Goal: Information Seeking & Learning: Understand process/instructions

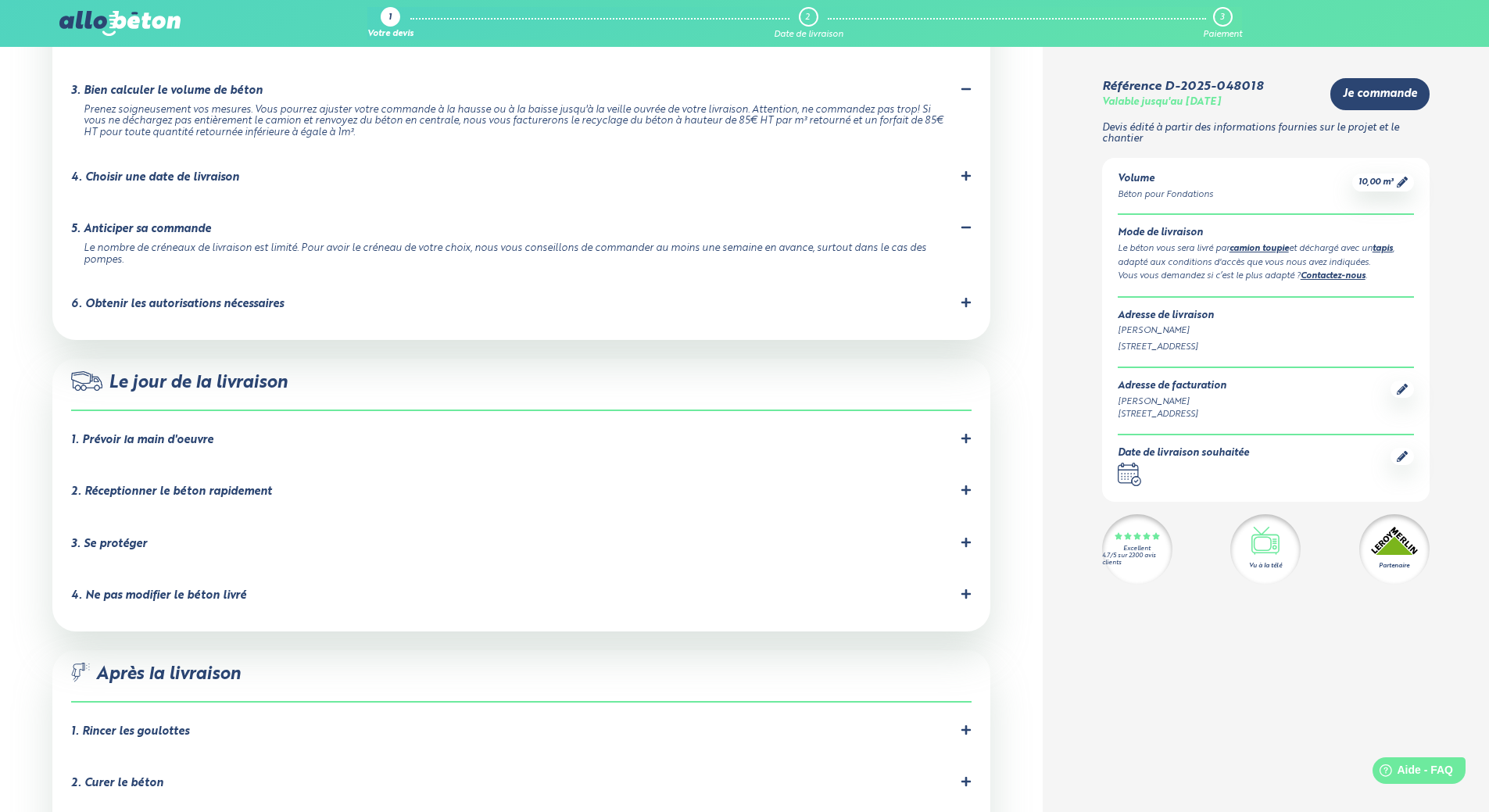
scroll to position [1172, 0]
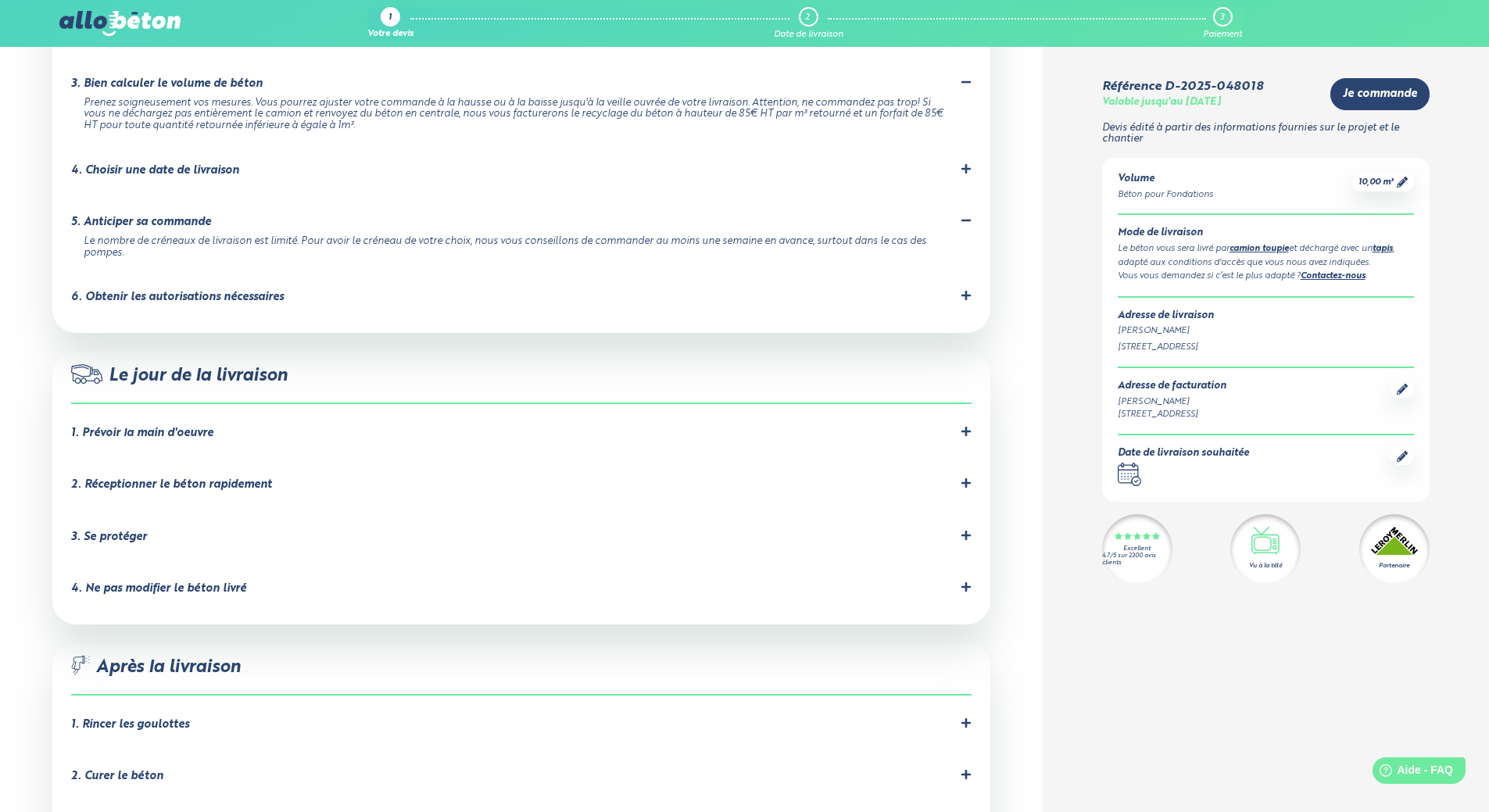
click at [114, 531] on div "3. Se protéger" at bounding box center [109, 537] width 76 height 13
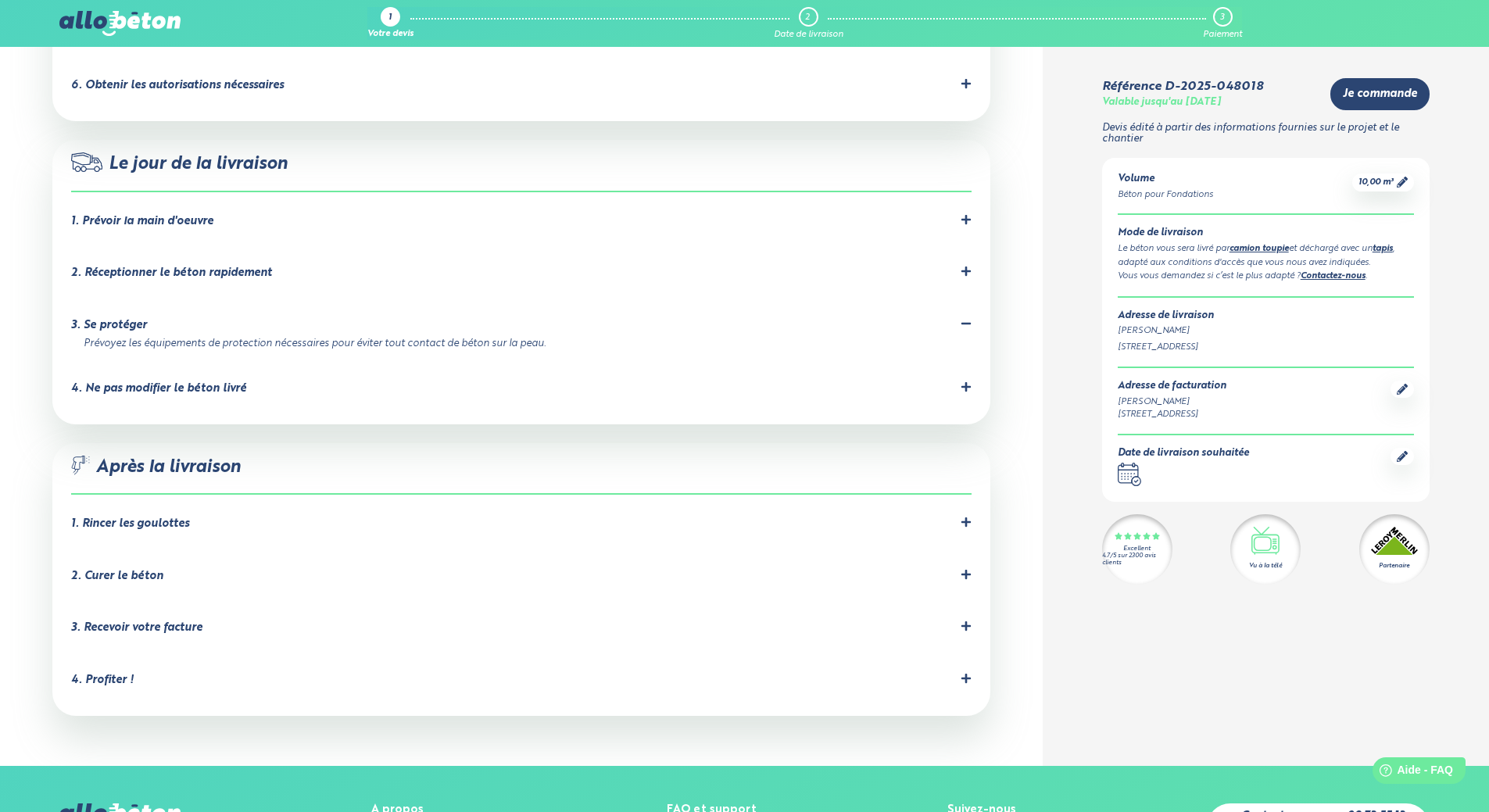
scroll to position [1406, 0]
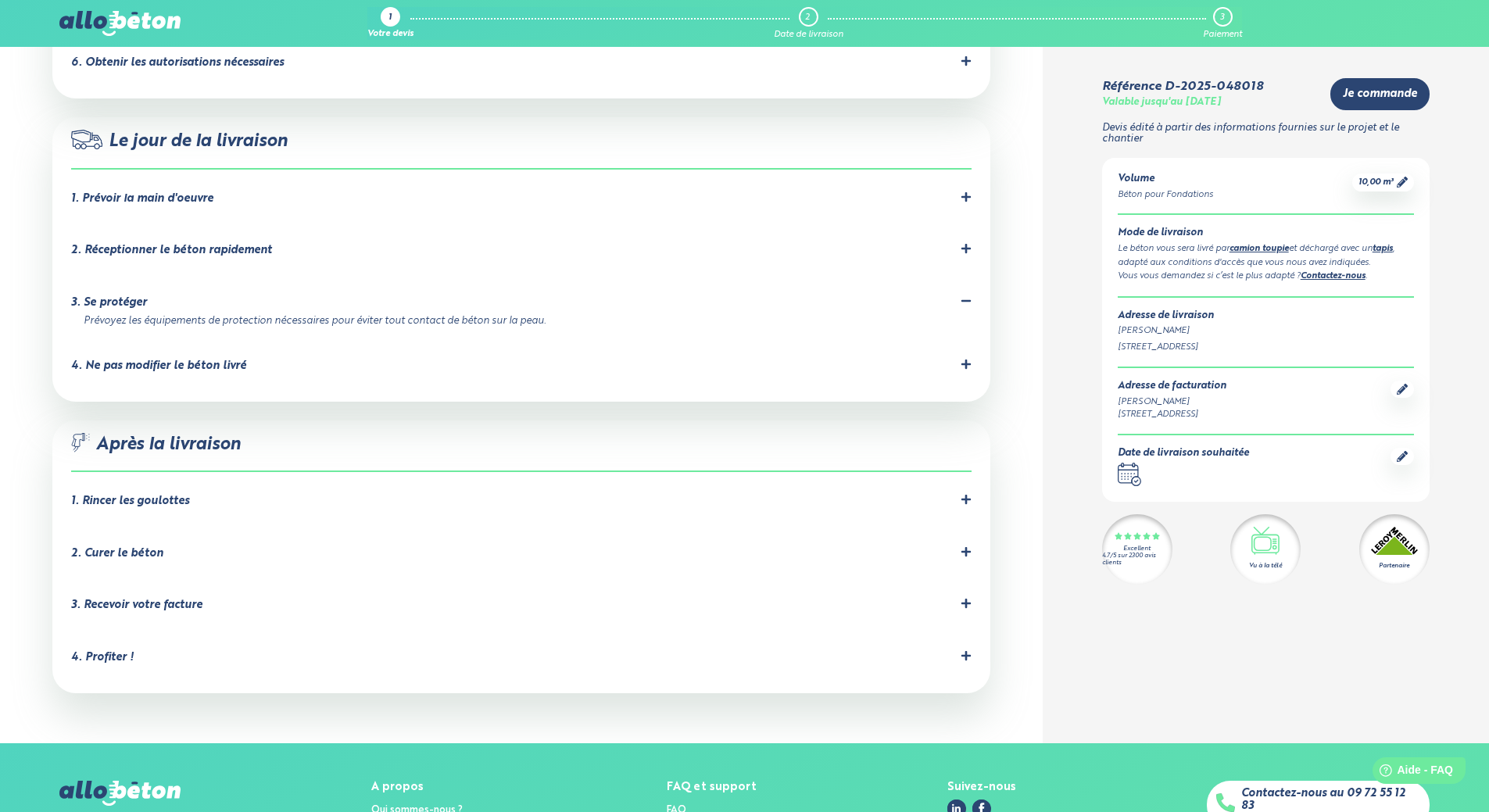
click at [170, 495] on div "1. Rincer les goulottes" at bounding box center [131, 501] width 118 height 13
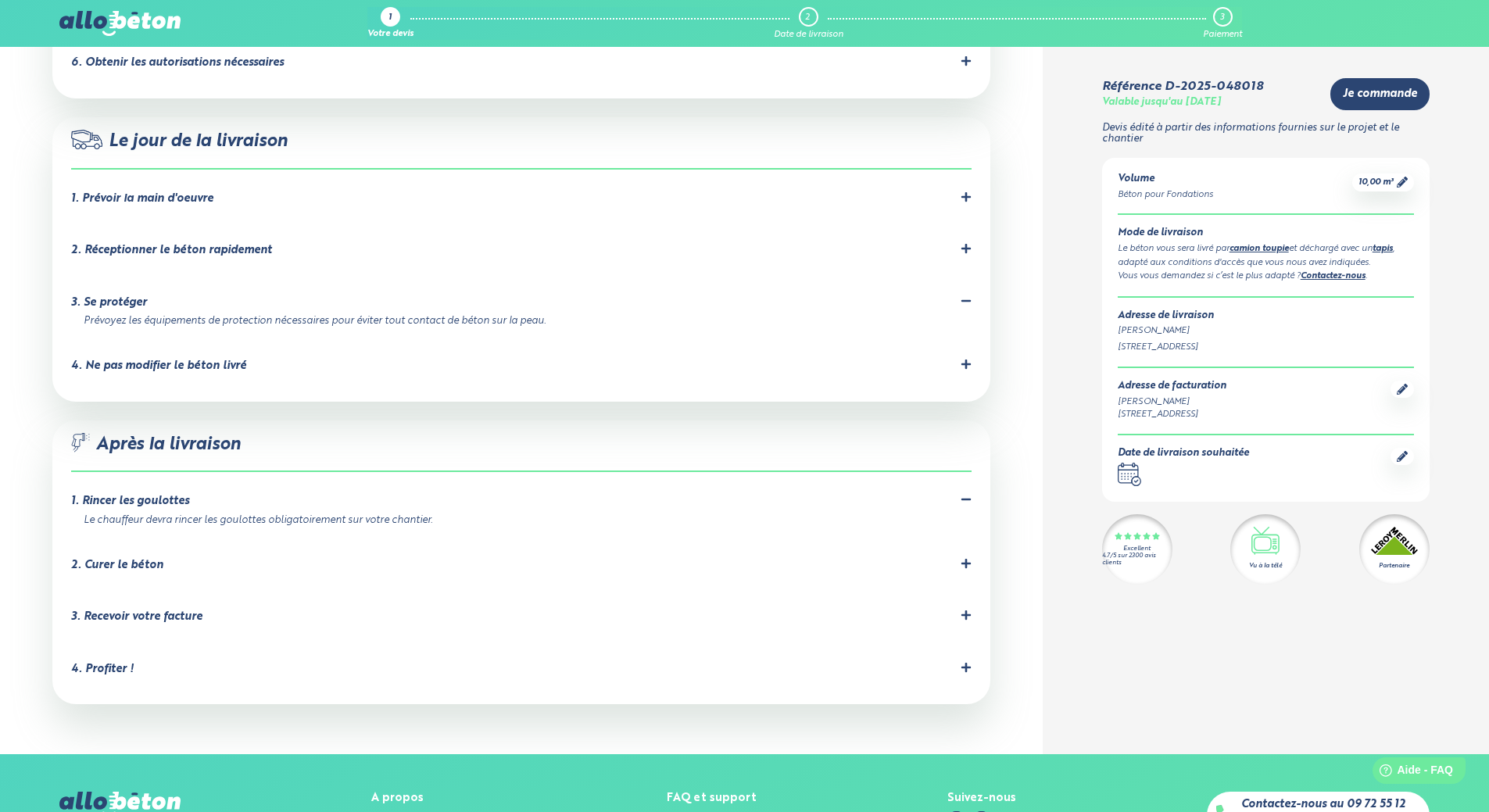
click at [117, 559] on div "2. Curer le béton" at bounding box center [117, 565] width 93 height 13
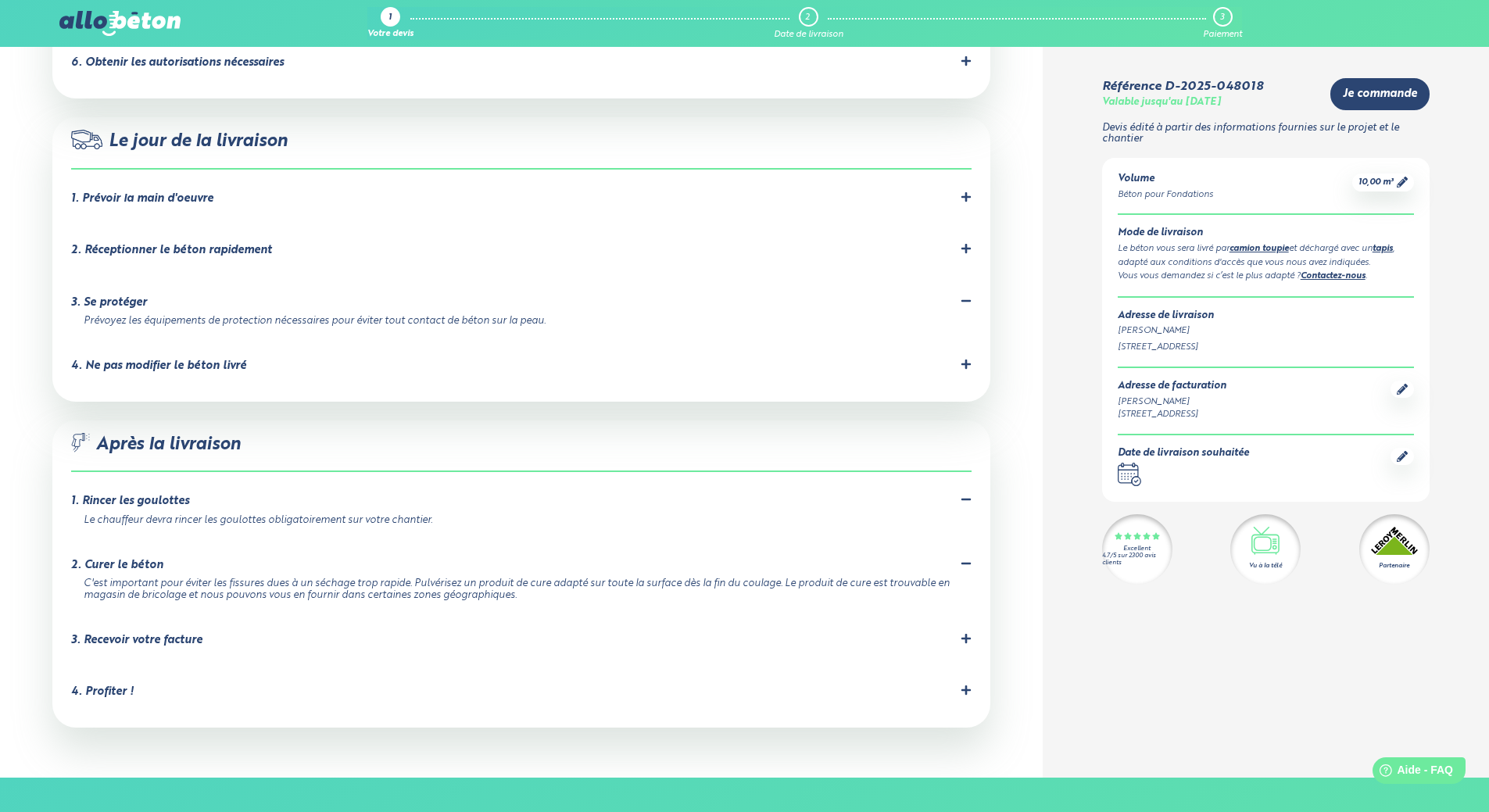
click at [198, 634] on div "3. Recevoir votre facture" at bounding box center [137, 640] width 131 height 13
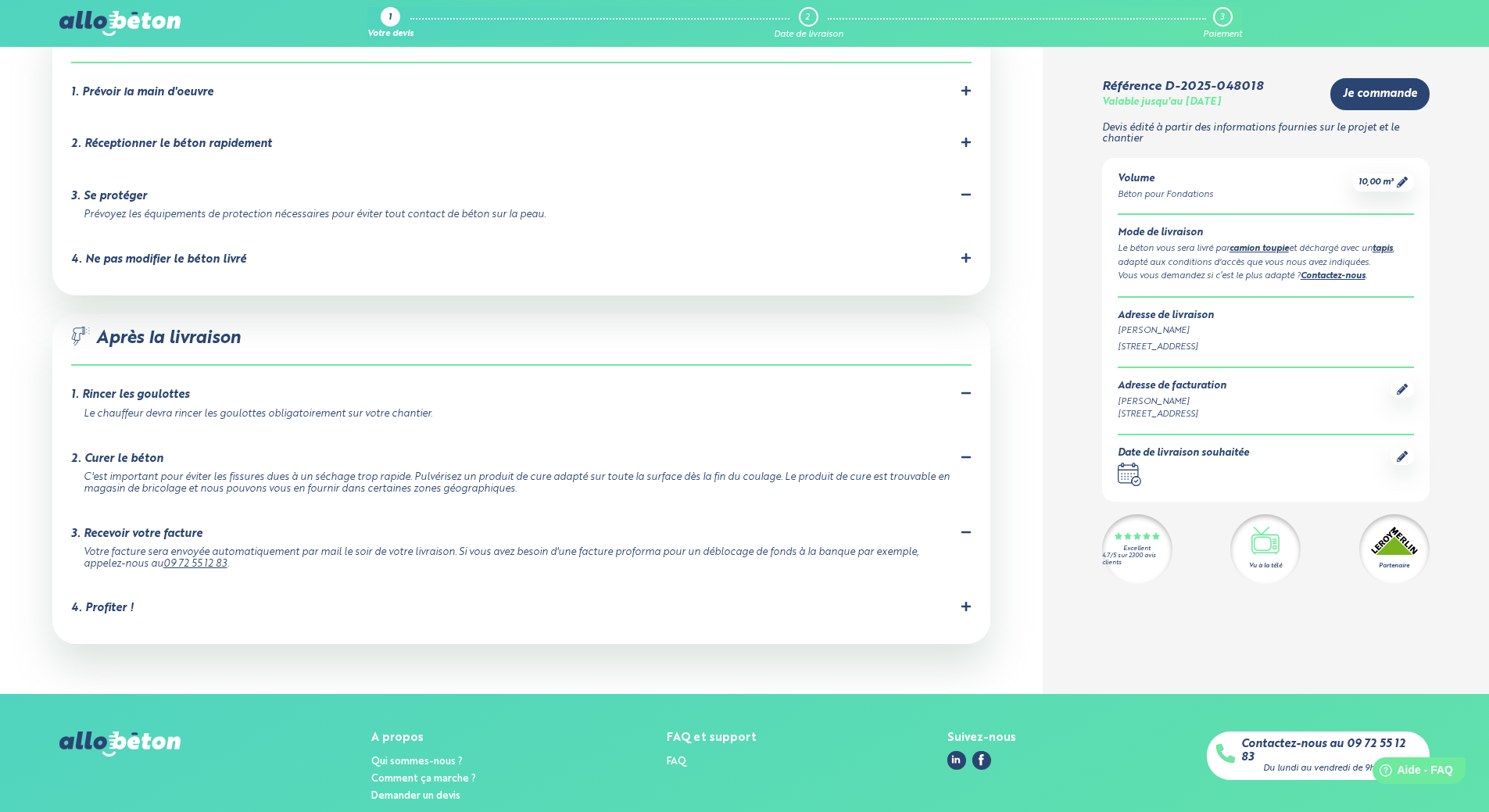
scroll to position [1529, 0]
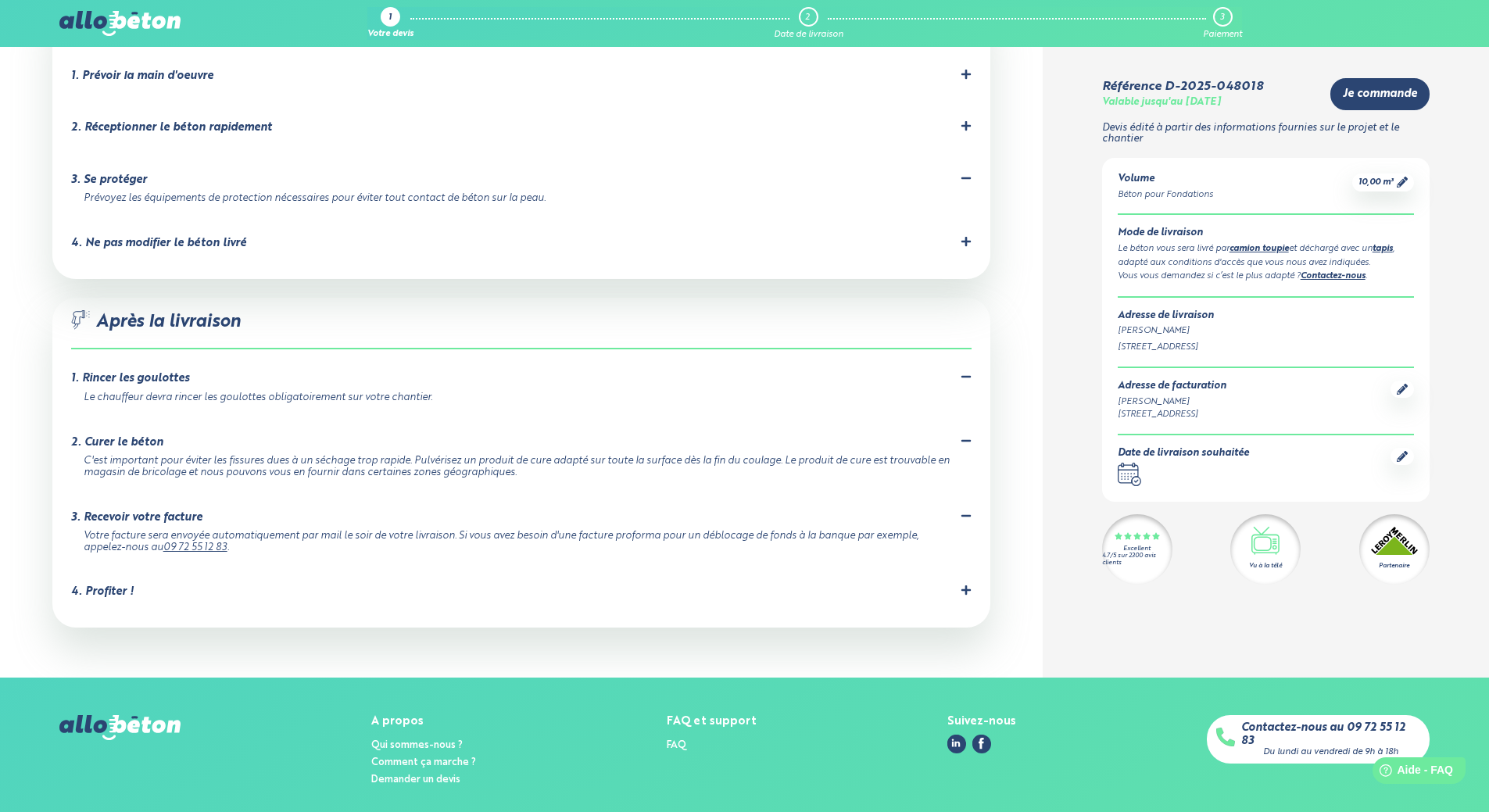
click at [107, 585] on div "4. Profiter !" at bounding box center [102, 592] width 63 height 13
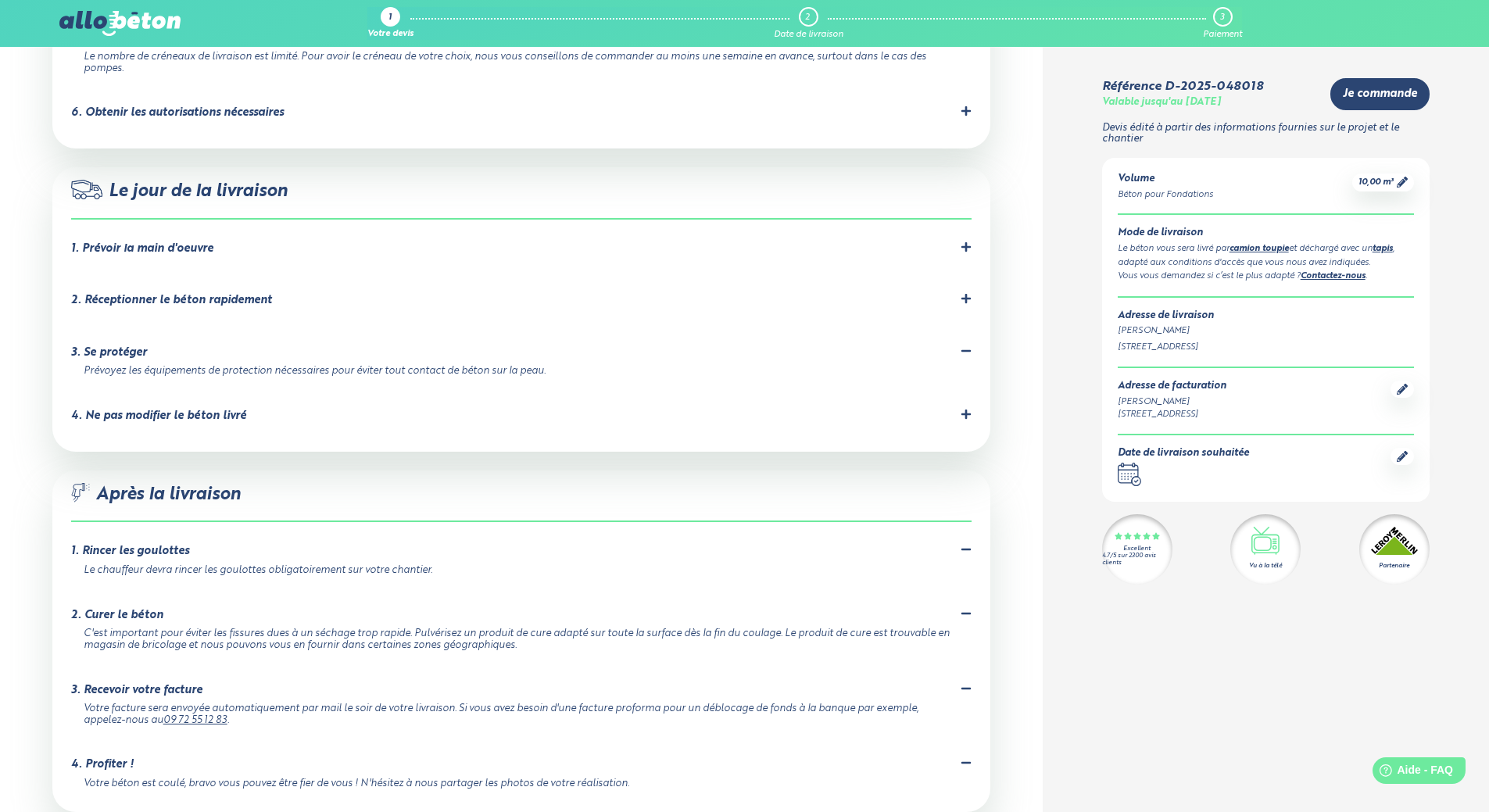
scroll to position [1294, 0]
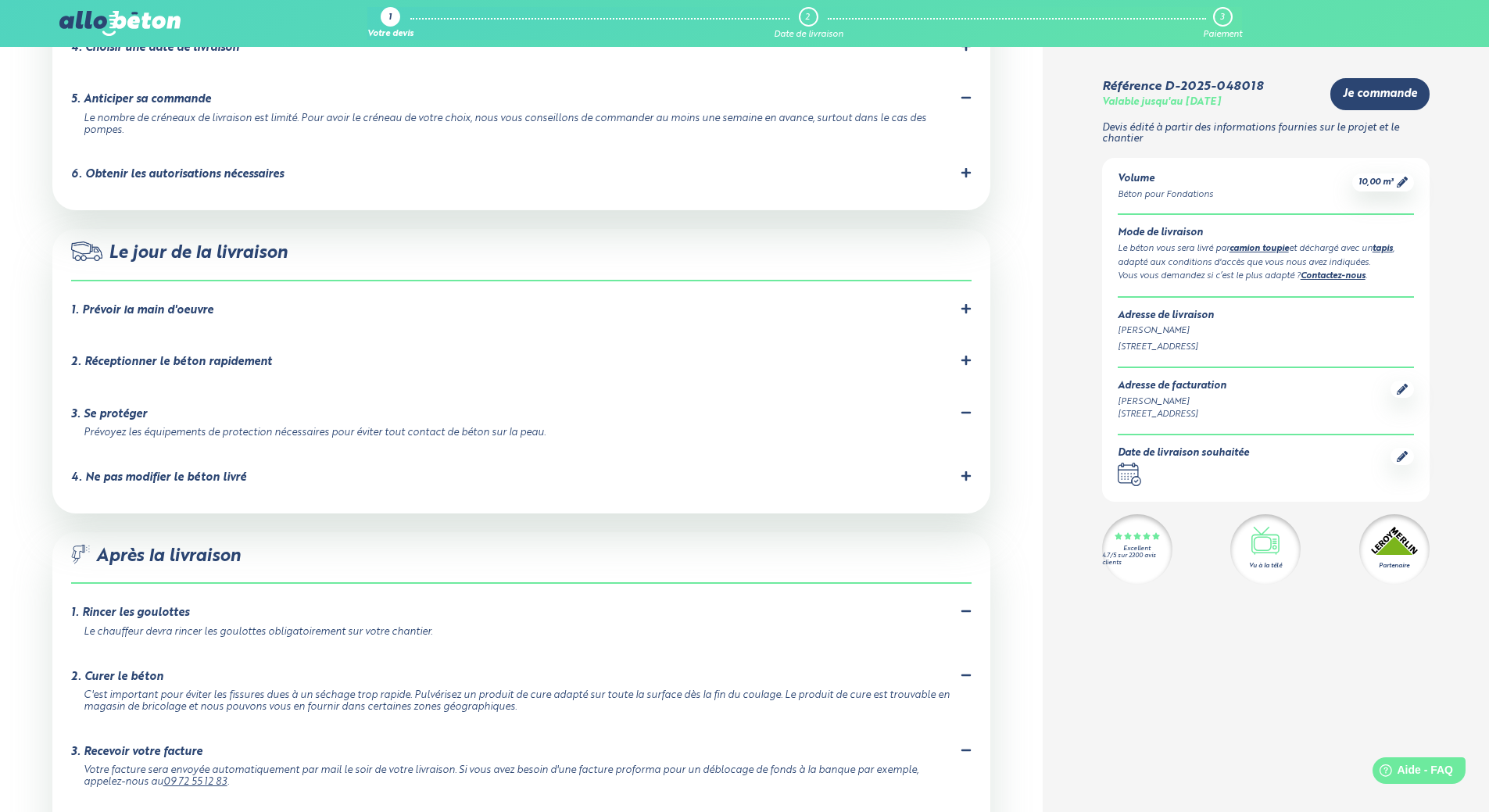
click at [198, 471] on div "4. Ne pas modifier le béton livré" at bounding box center [159, 477] width 175 height 13
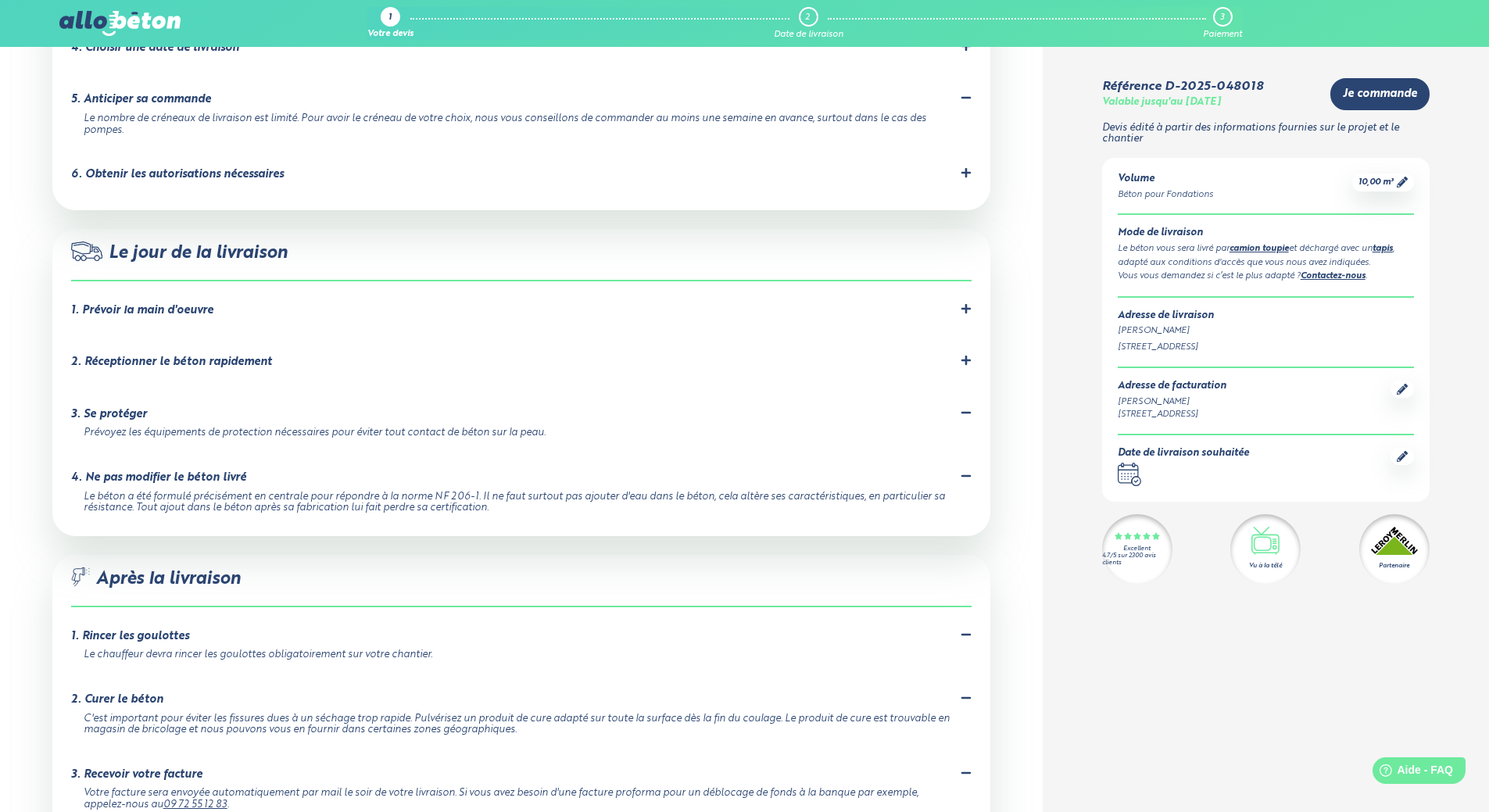
click at [127, 355] on div "2. Réceptionner le béton rapidement" at bounding box center [172, 361] width 201 height 13
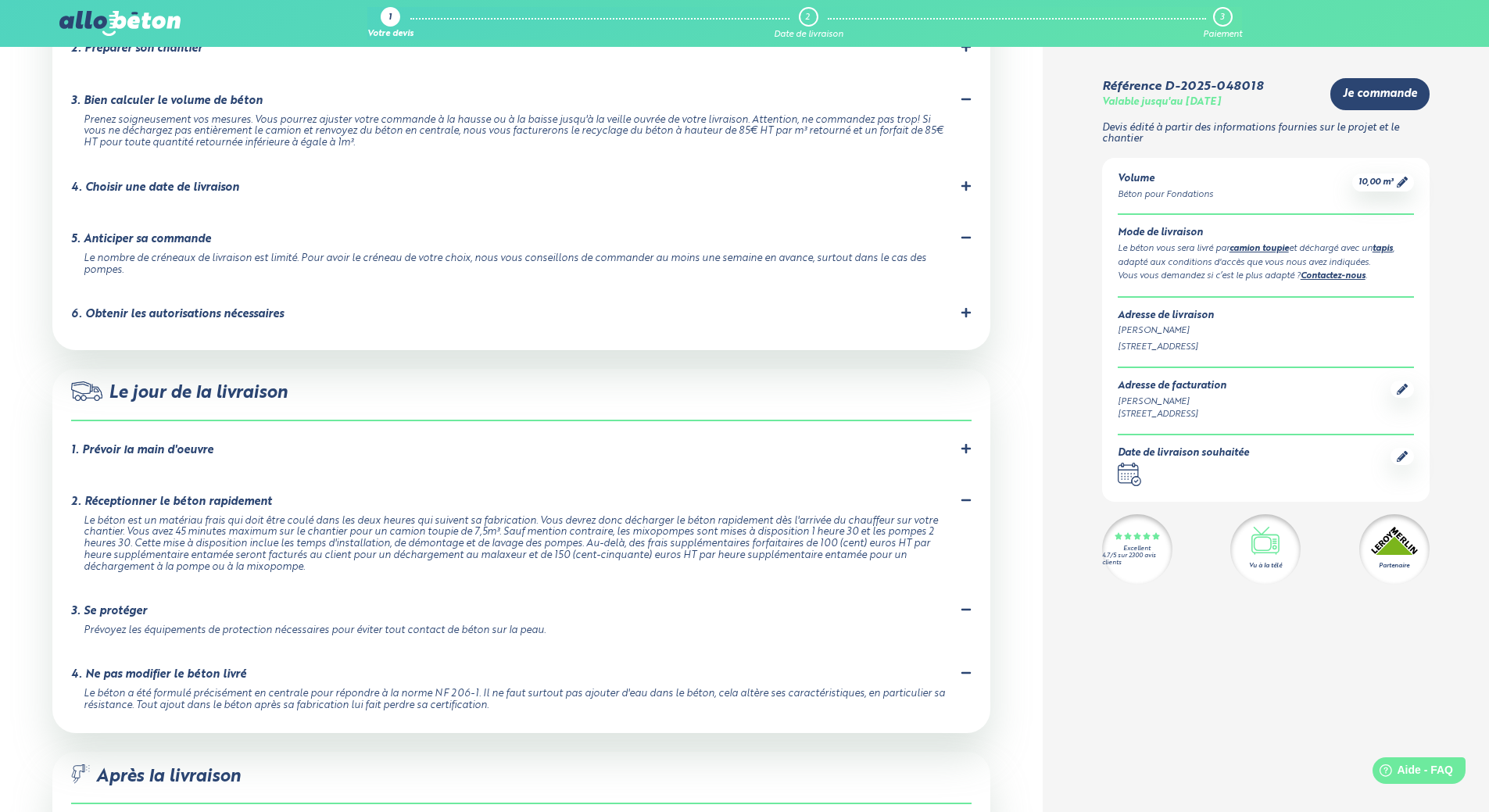
scroll to position [1138, 0]
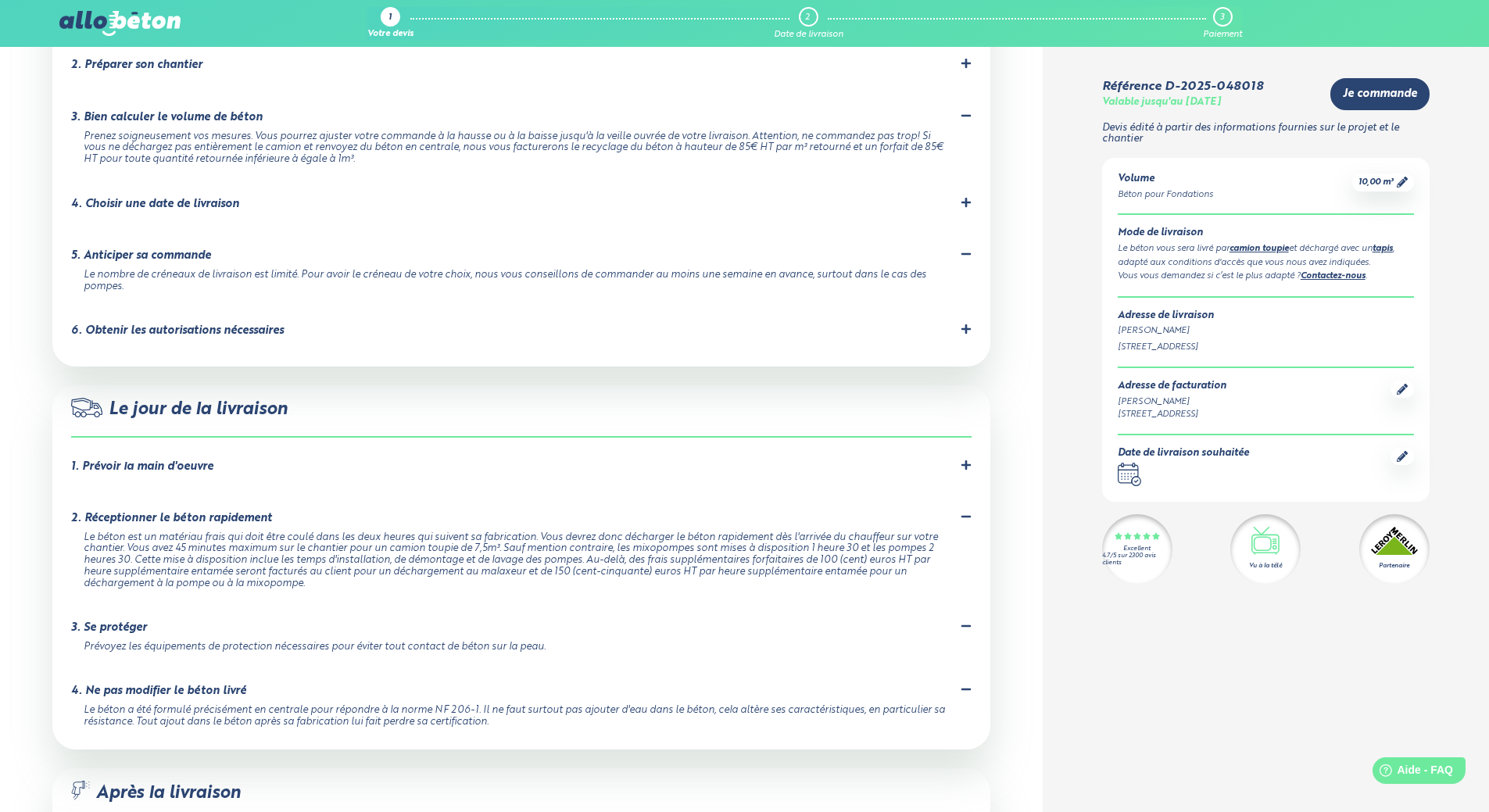
click at [186, 460] on div "1. Prévoir la main d'oeuvre" at bounding box center [142, 466] width 142 height 13
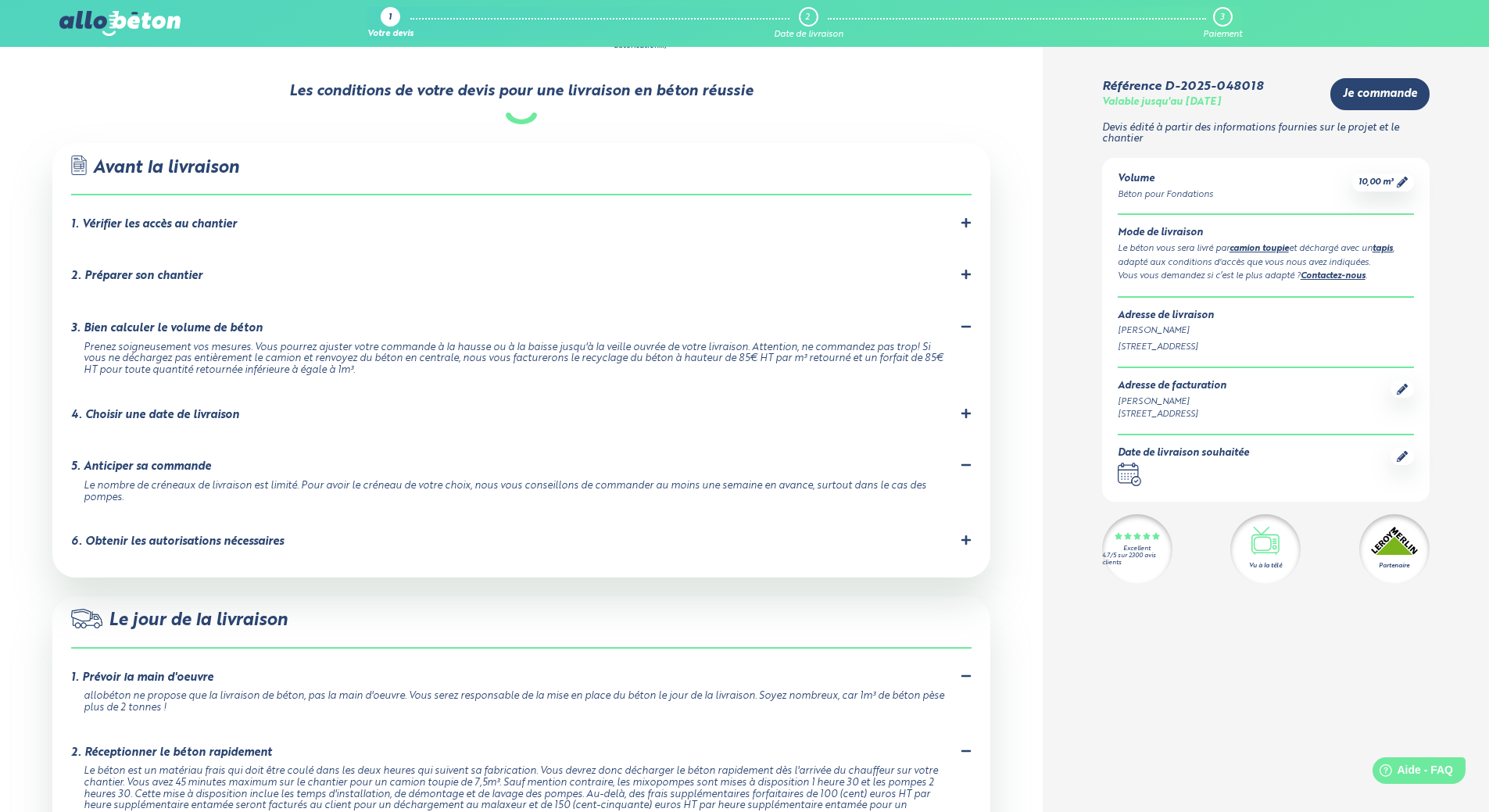
scroll to position [904, 0]
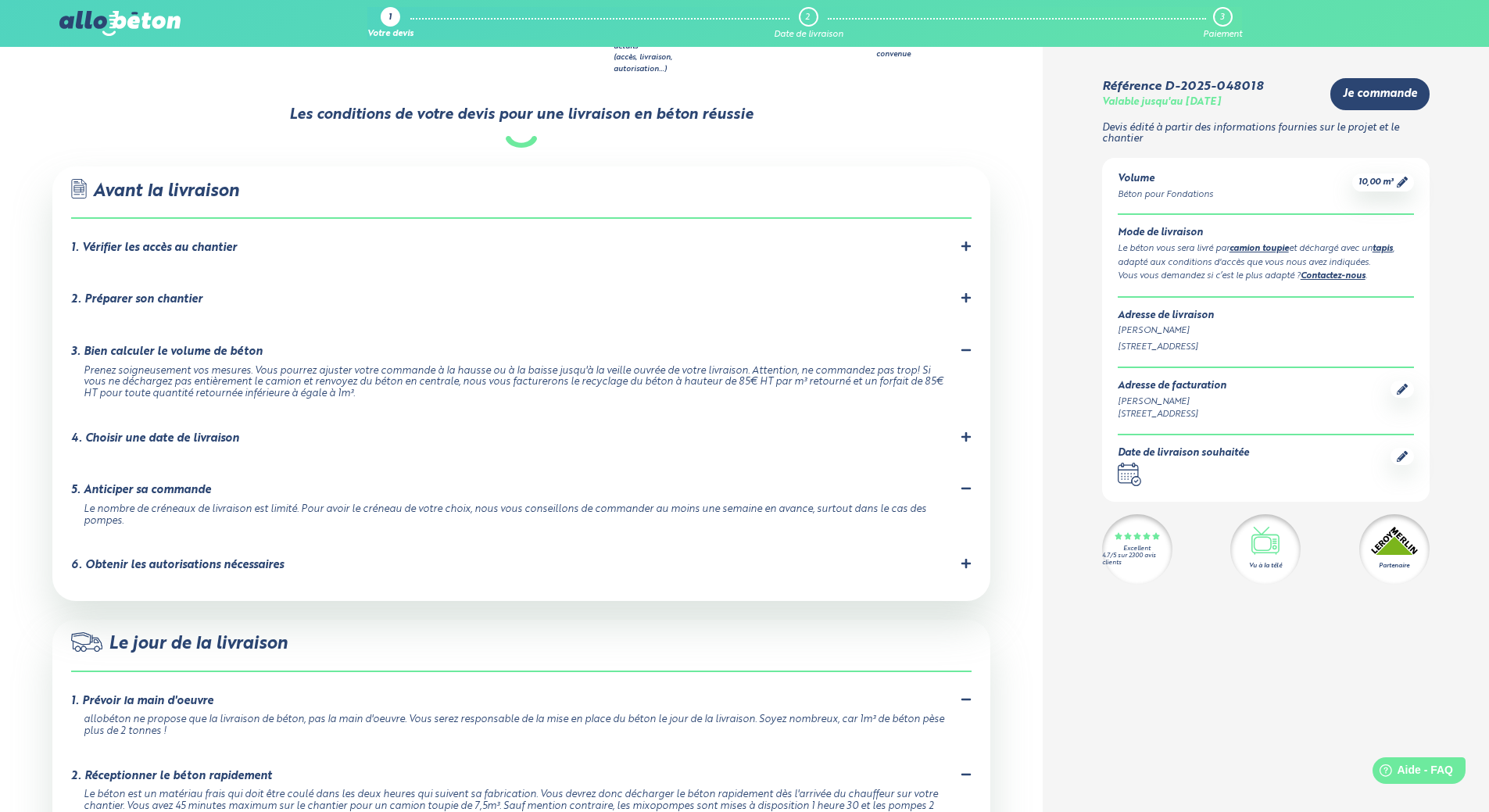
click at [182, 293] on div "2. Préparer son chantier" at bounding box center [137, 299] width 131 height 13
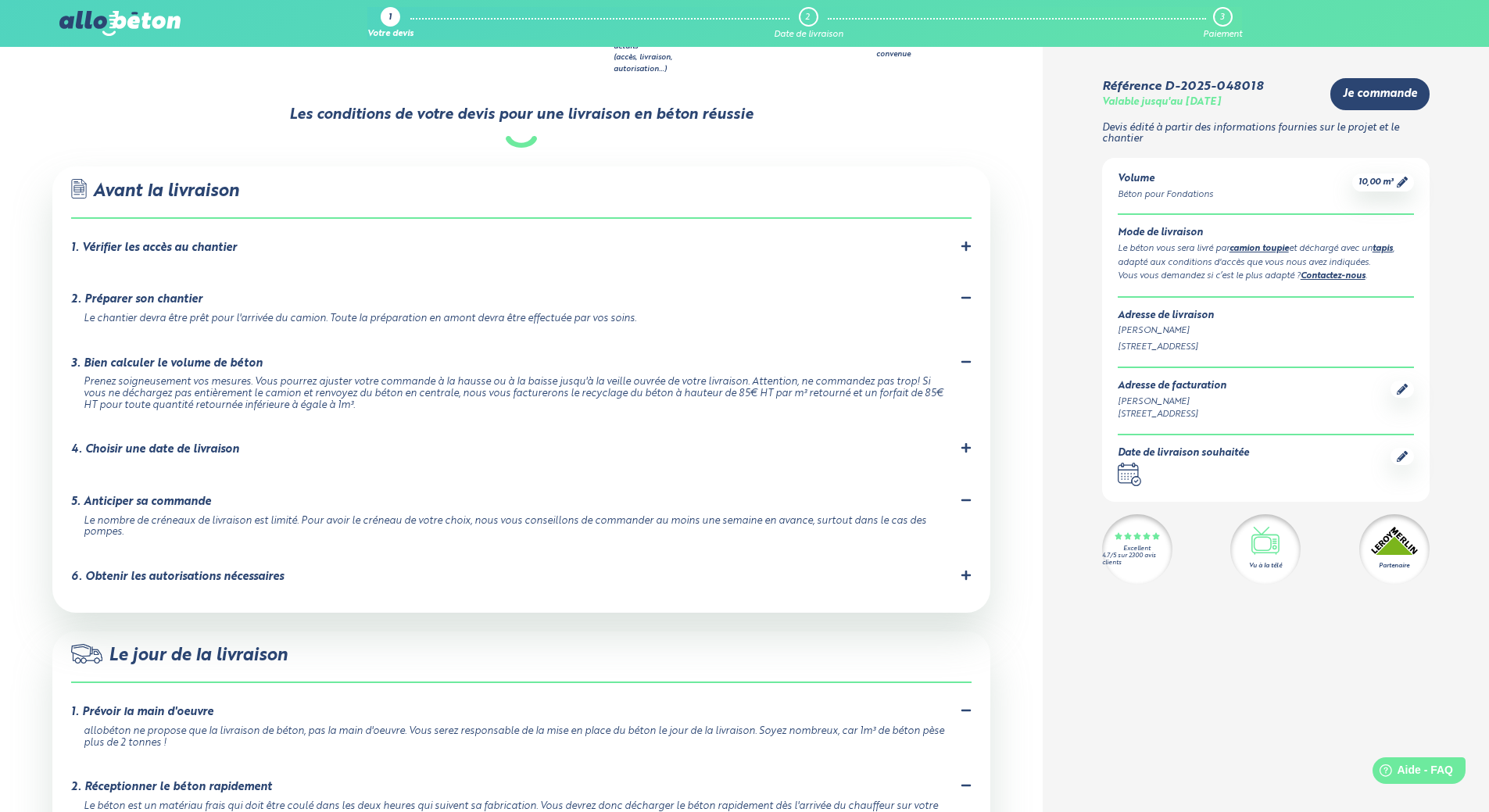
click at [157, 242] on div "1. Vérifier les accès au chantier" at bounding box center [154, 248] width 166 height 13
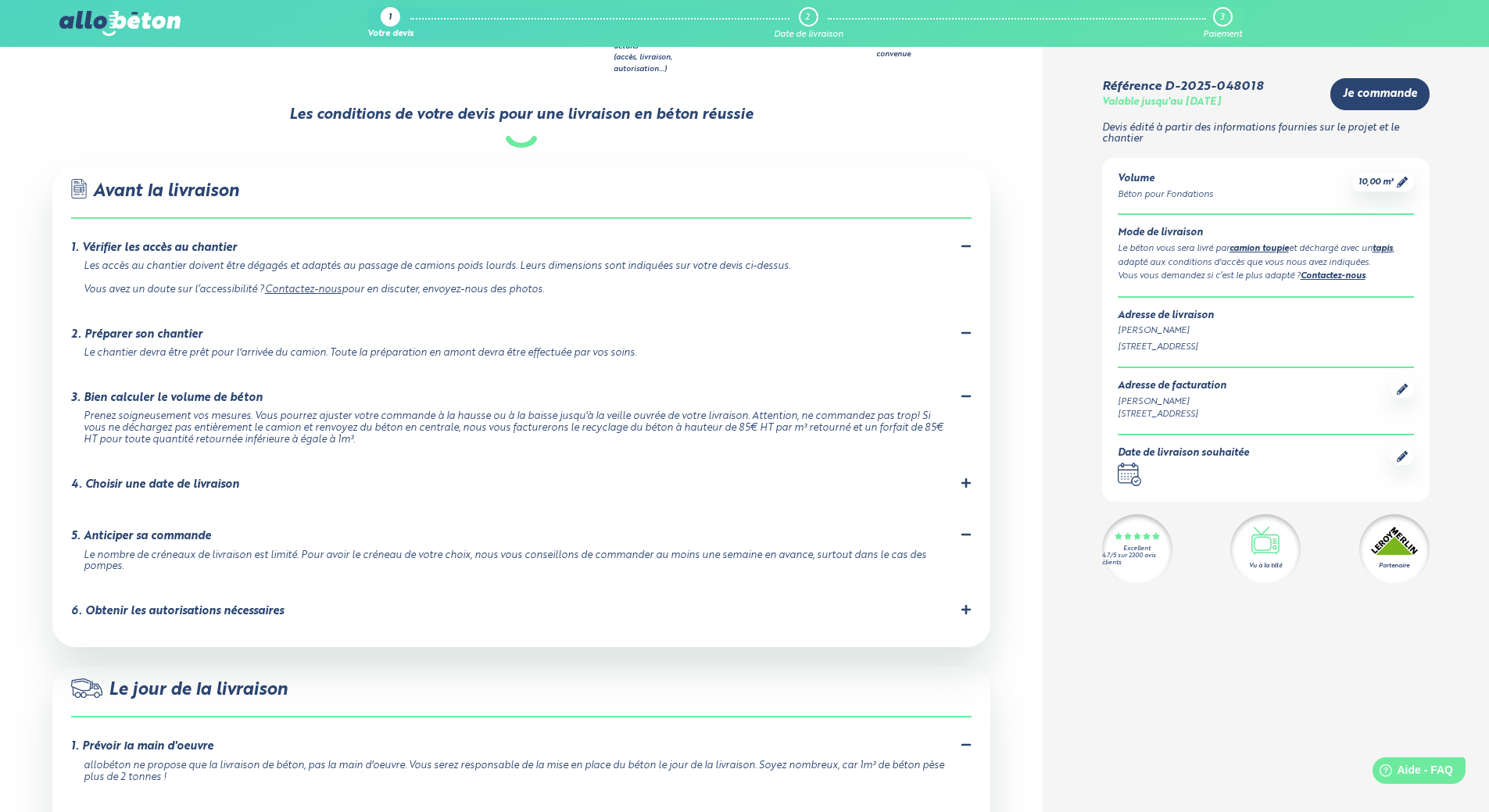
click at [184, 478] on div "4. Choisir une date de livraison" at bounding box center [155, 484] width 168 height 13
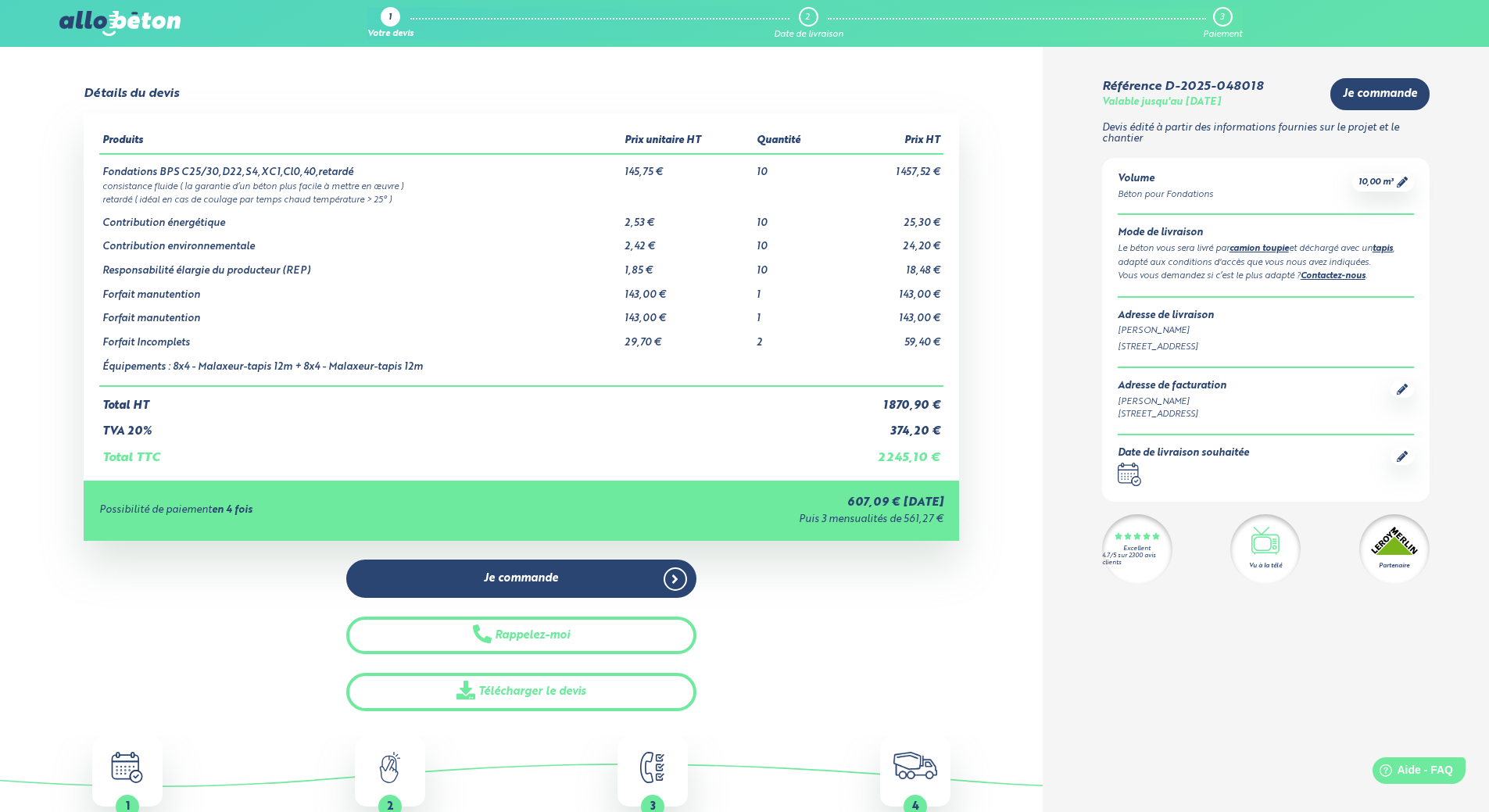
scroll to position [0, 0]
